Goal: Task Accomplishment & Management: Use online tool/utility

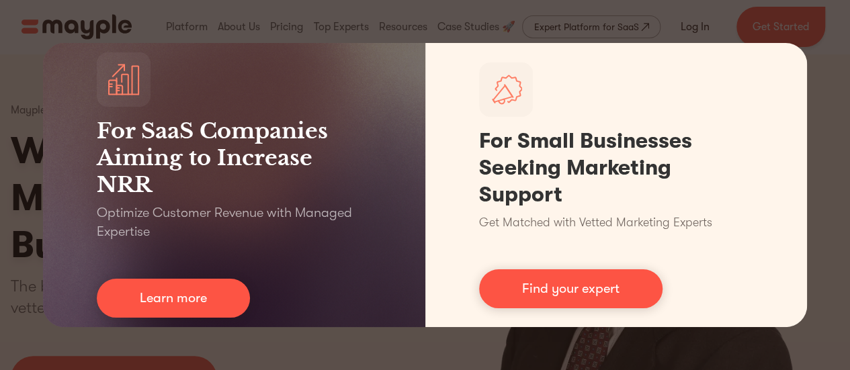
click at [832, 130] on div "For SaaS Companies Aiming to Increase NRR Optimize Customer Revenue with Manage…" at bounding box center [425, 185] width 850 height 370
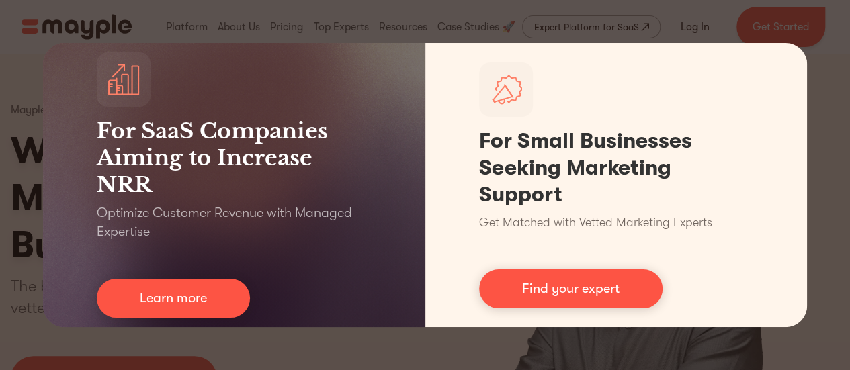
click at [399, 345] on div "For SaaS Companies Aiming to Increase NRR Optimize Customer Revenue with Manage…" at bounding box center [425, 185] width 850 height 370
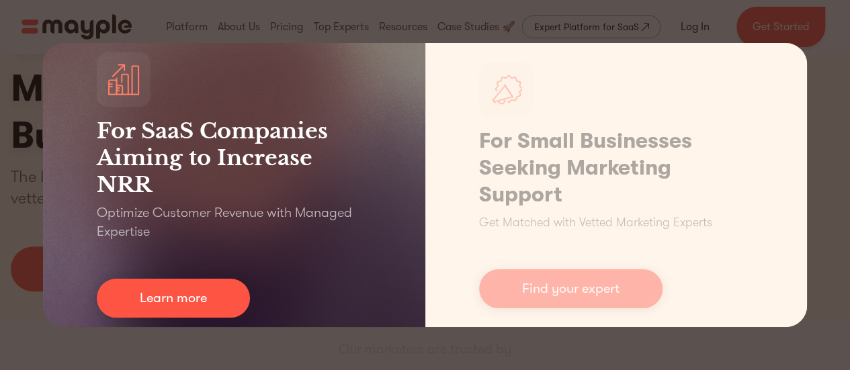
scroll to position [202, 0]
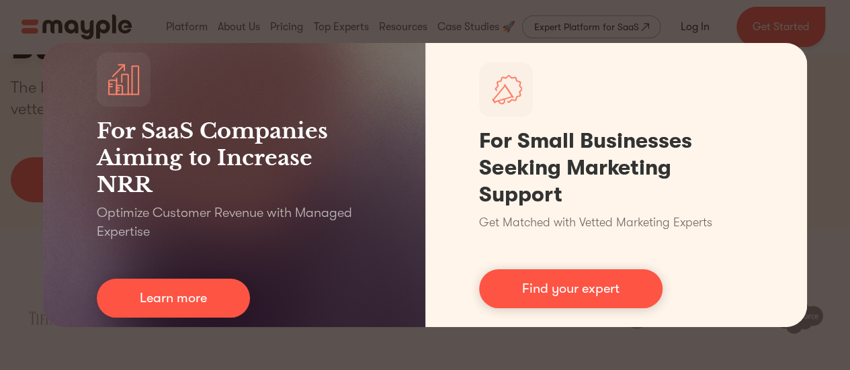
click at [772, 26] on div "For SaaS Companies Aiming to Increase NRR Optimize Customer Revenue with Manage…" at bounding box center [425, 185] width 850 height 370
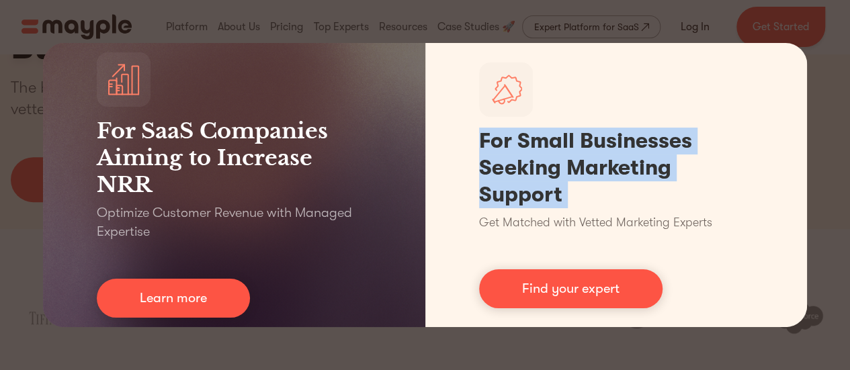
click at [772, 26] on div "For SaaS Companies Aiming to Increase NRR Optimize Customer Revenue with Manage…" at bounding box center [425, 185] width 850 height 370
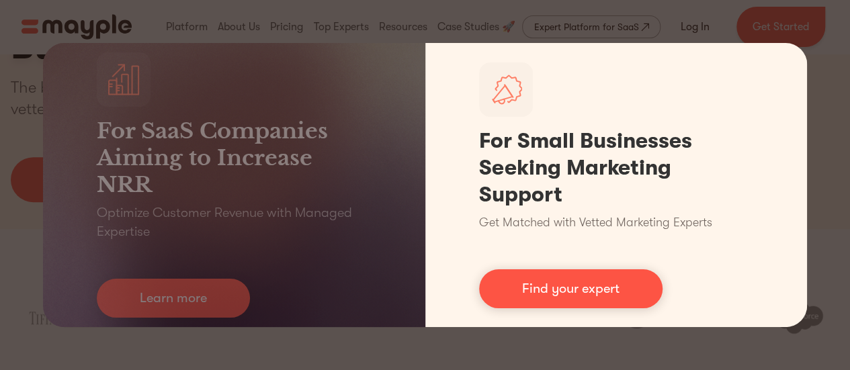
click at [405, 202] on div "For SaaS Companies Aiming to Increase NRR Optimize Customer Revenue with Manage…" at bounding box center [234, 185] width 383 height 284
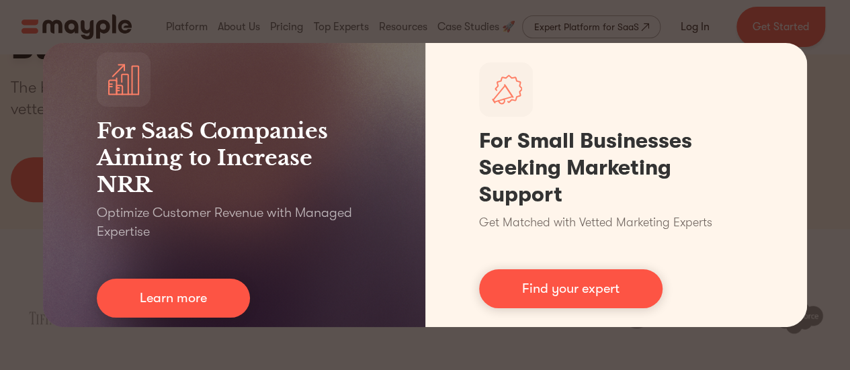
click at [325, 350] on div "For SaaS Companies Aiming to Increase NRR Optimize Customer Revenue with Manage…" at bounding box center [425, 185] width 850 height 370
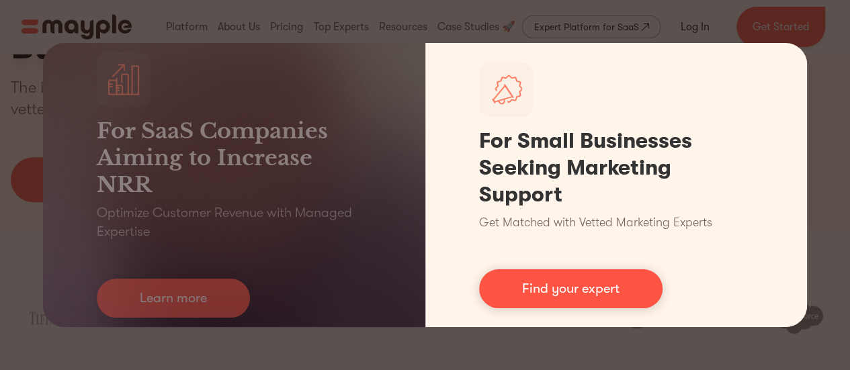
click at [552, 283] on link "Find your expert" at bounding box center [571, 289] width 184 height 39
